Goal: Task Accomplishment & Management: Use online tool/utility

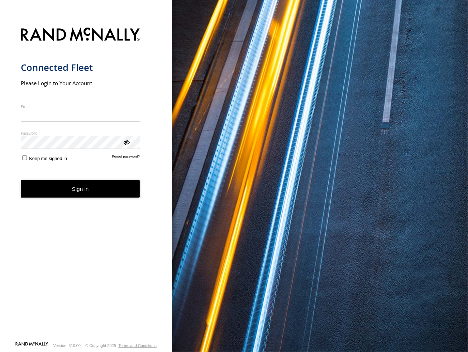
type input "**********"
click at [76, 197] on button "Sign in" at bounding box center [80, 189] width 119 height 18
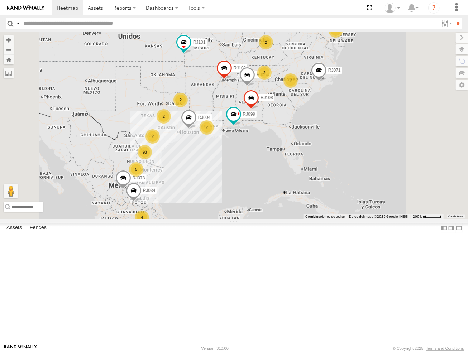
click at [0, 0] on span "Asset" at bounding box center [0, 0] width 0 height 0
click at [82, 25] on input "text" at bounding box center [229, 23] width 418 height 10
click at [454, 18] on input "**" at bounding box center [458, 23] width 8 height 10
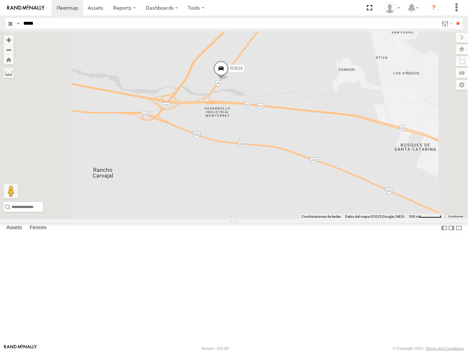
drag, startPoint x: 241, startPoint y: 124, endPoint x: 291, endPoint y: 133, distance: 51.2
click at [291, 133] on div "RJ018" at bounding box center [234, 126] width 468 height 188
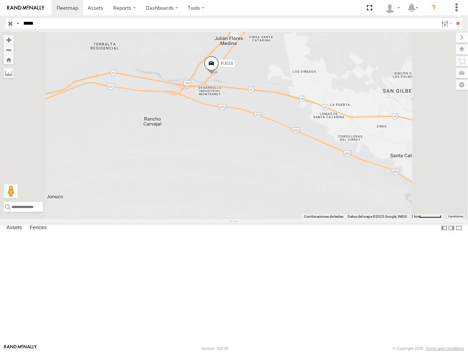
drag, startPoint x: 29, startPoint y: 22, endPoint x: 136, endPoint y: 27, distance: 106.9
click at [40, 21] on input "*****" at bounding box center [229, 23] width 418 height 10
type input "*****"
click at [454, 18] on input "**" at bounding box center [458, 23] width 8 height 10
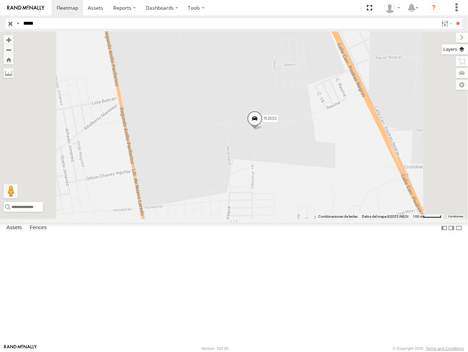
click at [463, 53] on label at bounding box center [455, 49] width 26 height 10
click at [0, 0] on label at bounding box center [0, 0] width 0 height 0
click at [0, 0] on span "Satellite" at bounding box center [0, 0] width 0 height 0
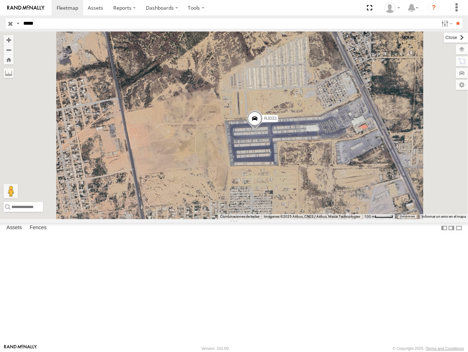
click at [444, 34] on label at bounding box center [456, 38] width 24 height 10
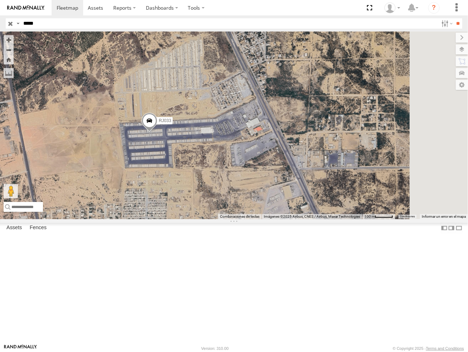
drag, startPoint x: 423, startPoint y: 216, endPoint x: 317, endPoint y: 219, distance: 106.1
click at [317, 219] on div "RJ033" at bounding box center [234, 126] width 468 height 188
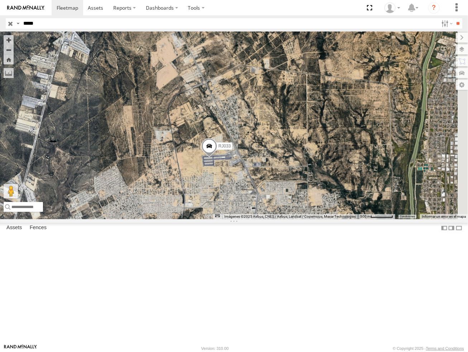
drag, startPoint x: 288, startPoint y: 137, endPoint x: 287, endPoint y: 155, distance: 17.6
click at [287, 155] on div "RJ033" at bounding box center [234, 126] width 468 height 188
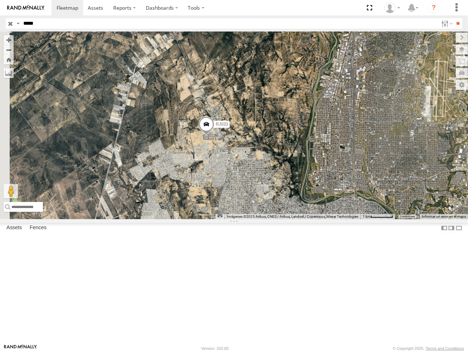
drag, startPoint x: 259, startPoint y: 150, endPoint x: 321, endPoint y: 167, distance: 64.2
click at [321, 167] on div "RJ033" at bounding box center [234, 126] width 468 height 188
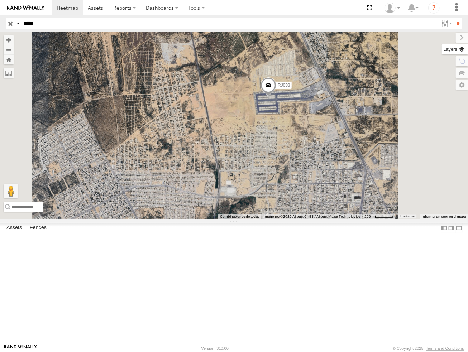
click at [463, 48] on label at bounding box center [455, 49] width 26 height 10
click at [0, 0] on span "Satellite + Roadmap" at bounding box center [0, 0] width 0 height 0
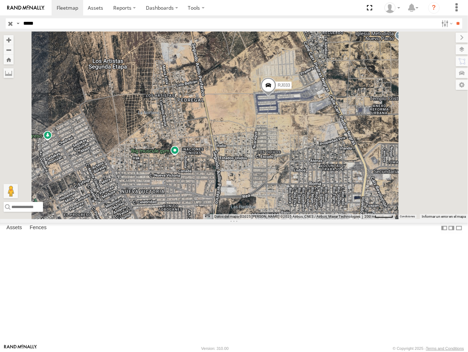
click at [314, 116] on div "RJ033" at bounding box center [234, 126] width 468 height 188
click at [444, 40] on label at bounding box center [456, 38] width 24 height 10
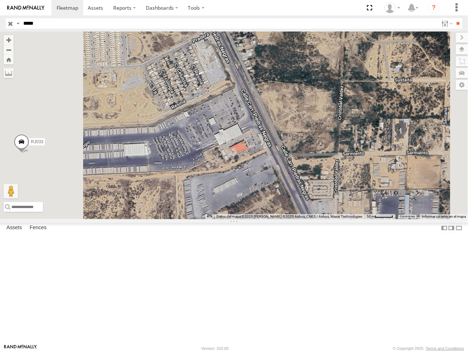
drag, startPoint x: 314, startPoint y: 137, endPoint x: 318, endPoint y: 209, distance: 72.8
click at [318, 209] on div "RJ033" at bounding box center [234, 126] width 468 height 188
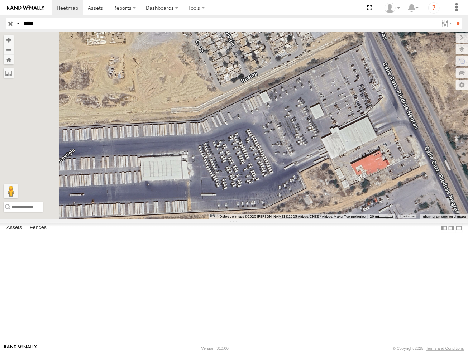
drag, startPoint x: 300, startPoint y: 191, endPoint x: 423, endPoint y: 162, distance: 126.3
click at [423, 162] on div "RJ033" at bounding box center [234, 126] width 468 height 188
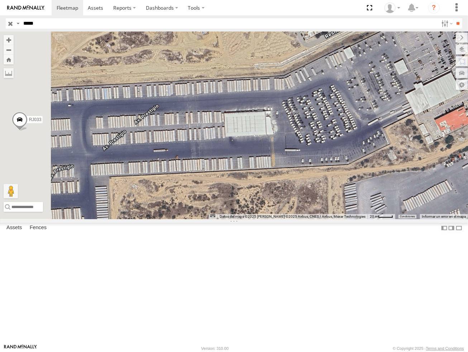
drag, startPoint x: 374, startPoint y: 185, endPoint x: 460, endPoint y: 139, distance: 97.0
click at [460, 139] on div "RJ033" at bounding box center [234, 126] width 468 height 188
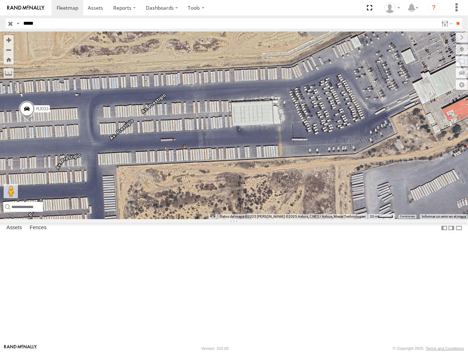
drag, startPoint x: 291, startPoint y: 170, endPoint x: 200, endPoint y: 154, distance: 92.4
click at [201, 155] on div "RJ033" at bounding box center [234, 126] width 468 height 188
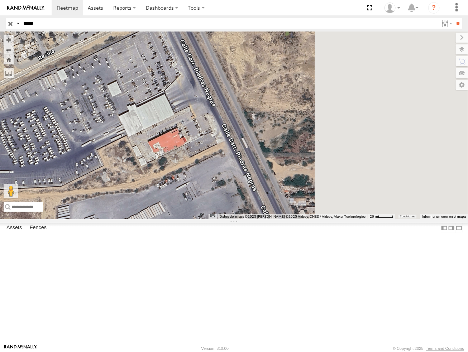
drag, startPoint x: 360, startPoint y: 157, endPoint x: 258, endPoint y: 199, distance: 110.1
click at [258, 199] on div "RJ033" at bounding box center [234, 126] width 468 height 188
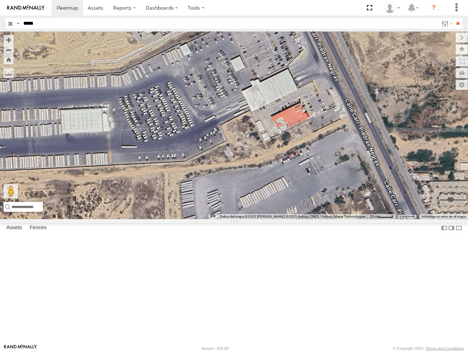
drag, startPoint x: 270, startPoint y: 178, endPoint x: 404, endPoint y: 154, distance: 136.1
click at [404, 154] on div "RJ033" at bounding box center [234, 126] width 468 height 188
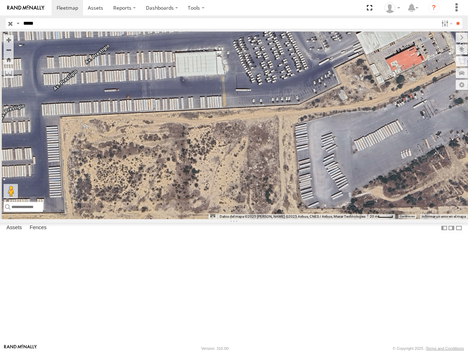
drag, startPoint x: 315, startPoint y: 143, endPoint x: 420, endPoint y: 69, distance: 128.5
click at [421, 68] on div "RJ033" at bounding box center [234, 126] width 468 height 188
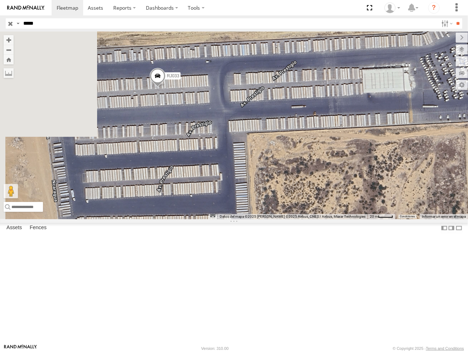
drag, startPoint x: 255, startPoint y: 101, endPoint x: 414, endPoint y: 134, distance: 161.8
click at [414, 134] on div "RJ033" at bounding box center [234, 126] width 468 height 188
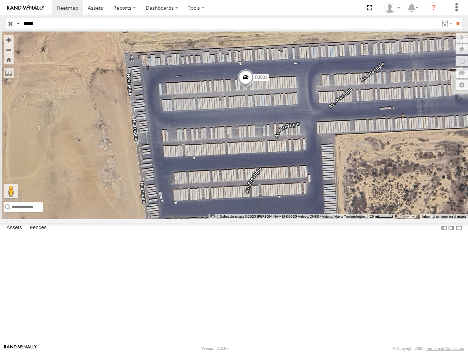
drag, startPoint x: 287, startPoint y: 131, endPoint x: 302, endPoint y: 128, distance: 16.1
click at [319, 131] on div "RJ033" at bounding box center [234, 126] width 468 height 188
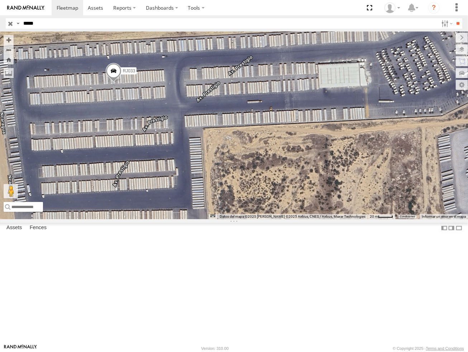
drag, startPoint x: 411, startPoint y: 130, endPoint x: 306, endPoint y: 130, distance: 105.3
click at [310, 131] on div "RJ033" at bounding box center [234, 126] width 468 height 188
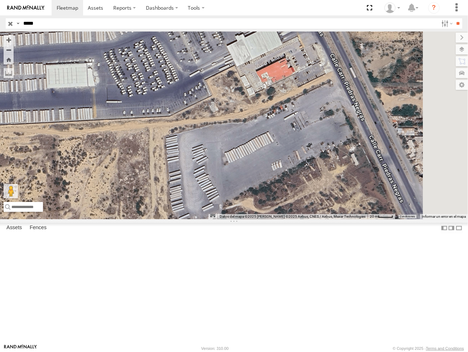
drag, startPoint x: 354, startPoint y: 125, endPoint x: 290, endPoint y: 142, distance: 66.5
click at [296, 142] on div "RJ033" at bounding box center [234, 126] width 468 height 188
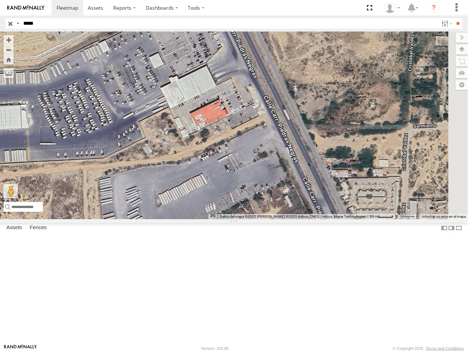
drag, startPoint x: 304, startPoint y: 123, endPoint x: 327, endPoint y: 158, distance: 42.1
click at [319, 152] on div "RJ033" at bounding box center [234, 126] width 468 height 188
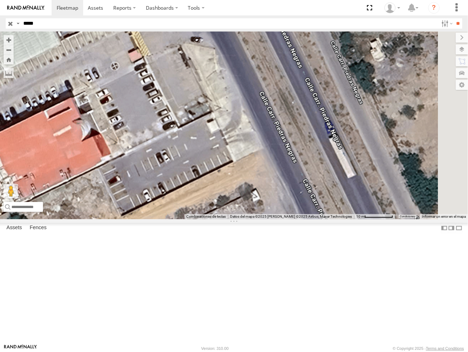
drag, startPoint x: 365, startPoint y: 164, endPoint x: 271, endPoint y: 147, distance: 95.5
click at [267, 152] on div "RJ033" at bounding box center [234, 126] width 468 height 188
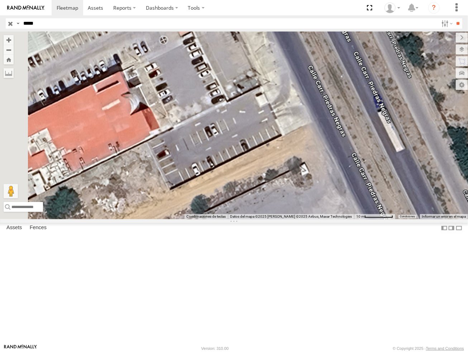
drag, startPoint x: 273, startPoint y: 149, endPoint x: 324, endPoint y: 123, distance: 57.1
click at [324, 123] on div "RJ033" at bounding box center [234, 126] width 468 height 188
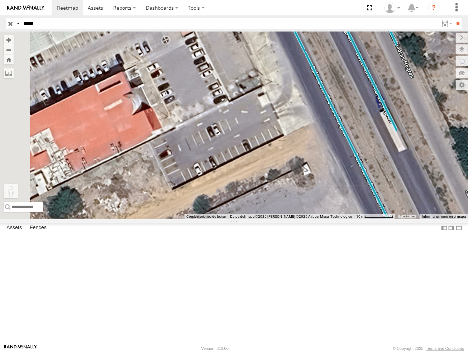
drag, startPoint x: 186, startPoint y: 312, endPoint x: 377, endPoint y: 73, distance: 306.0
click at [377, 73] on div "RJ033 Para activar la función de arrastrar con el teclado, presiona Alt + Intro…" at bounding box center [234, 126] width 468 height 188
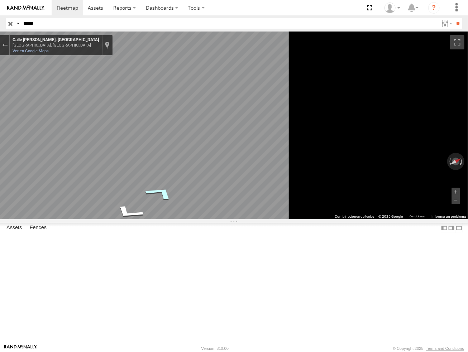
click at [187, 191] on icon "Ir al noroeste, Calle Carr. Piedras Negras" at bounding box center [160, 192] width 54 height 23
click at [190, 202] on icon "Ir al noroeste, Calle Carr. Piedras Negras" at bounding box center [171, 207] width 37 height 20
click at [190, 210] on icon "Ir al noroeste, Calle Carr. Piedras Negras" at bounding box center [171, 207] width 37 height 20
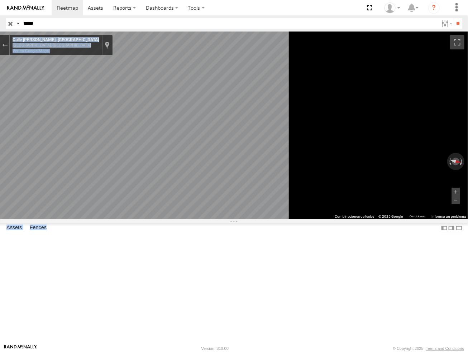
click at [316, 183] on main "← Mover a la izquierda → Mover a la derecha ↑ Mover hacia arriba ↓ Mover hacia …" at bounding box center [234, 188] width 468 height 313
click at [148, 238] on icon "Ir al sureste, Calle Carr. Piedras Negras" at bounding box center [122, 236] width 51 height 20
click at [459, 196] on button "Acercar" at bounding box center [456, 192] width 8 height 8
click at [456, 196] on button "Acercar" at bounding box center [456, 192] width 8 height 8
click at [175, 221] on main "← Mover a la izquierda → Mover a la derecha ↑ Mover hacia arriba ↓ Mover hacia …" at bounding box center [234, 188] width 468 height 313
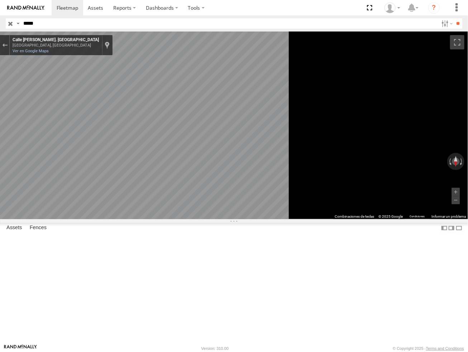
click at [0, 0] on span at bounding box center [0, 0] width 0 height 0
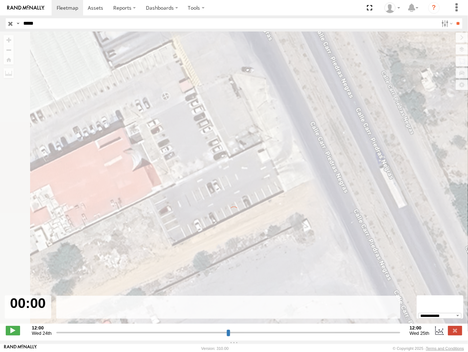
type input "**********"
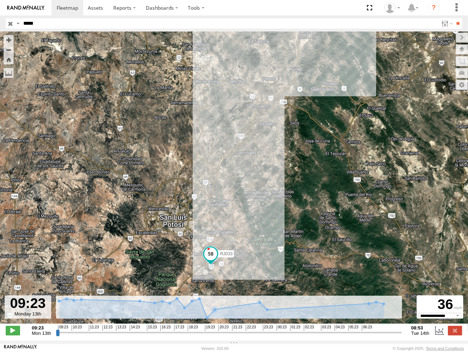
drag, startPoint x: 179, startPoint y: 264, endPoint x: 183, endPoint y: 204, distance: 61.0
click at [182, 204] on div "RJ033 Cargando..." at bounding box center [234, 182] width 468 height 300
